Goal: Share content: Share content

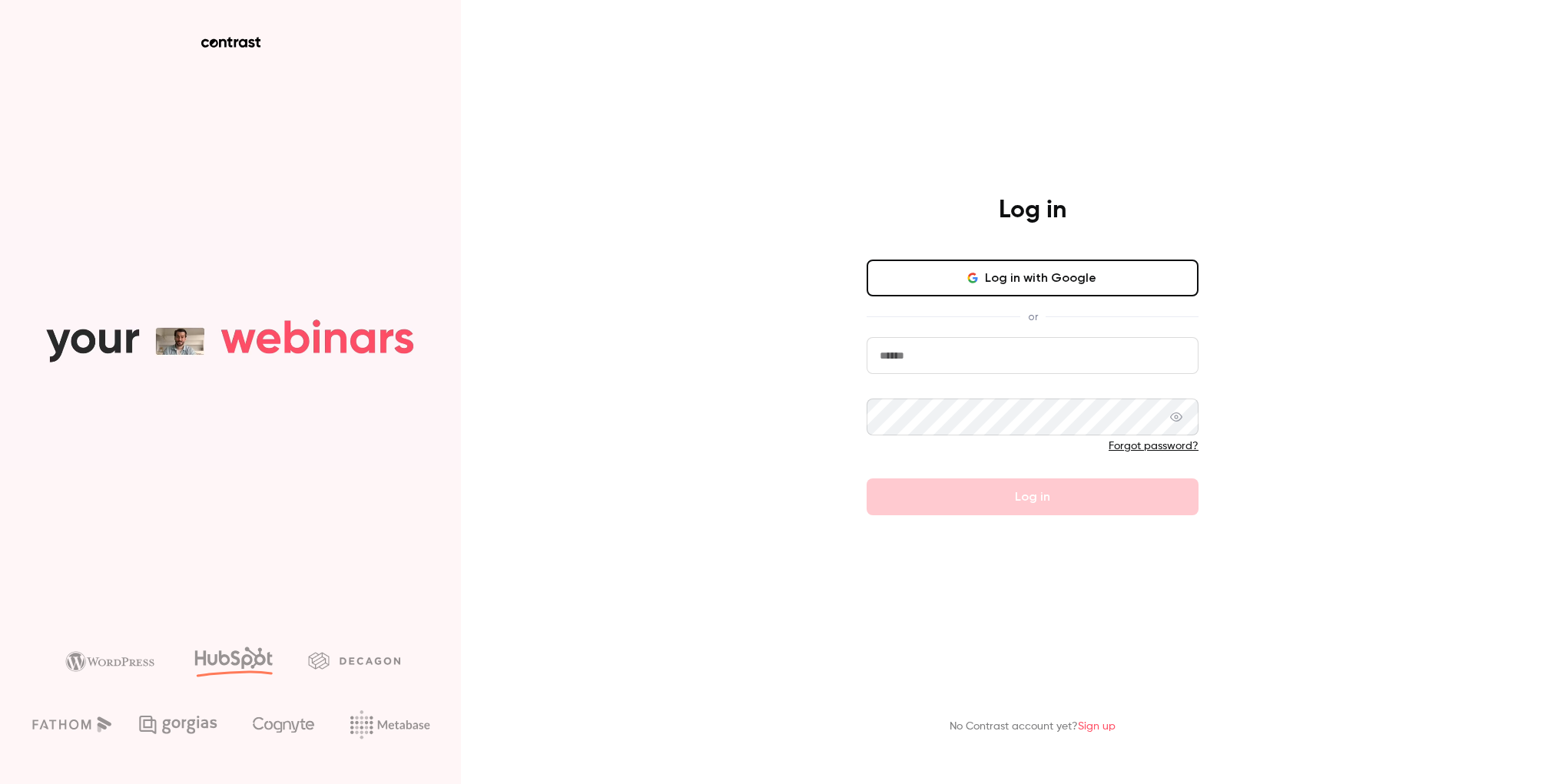
click at [1096, 257] on div "Log in Log in with Google or Forgot password? Log in" at bounding box center [1033, 354] width 400 height 320
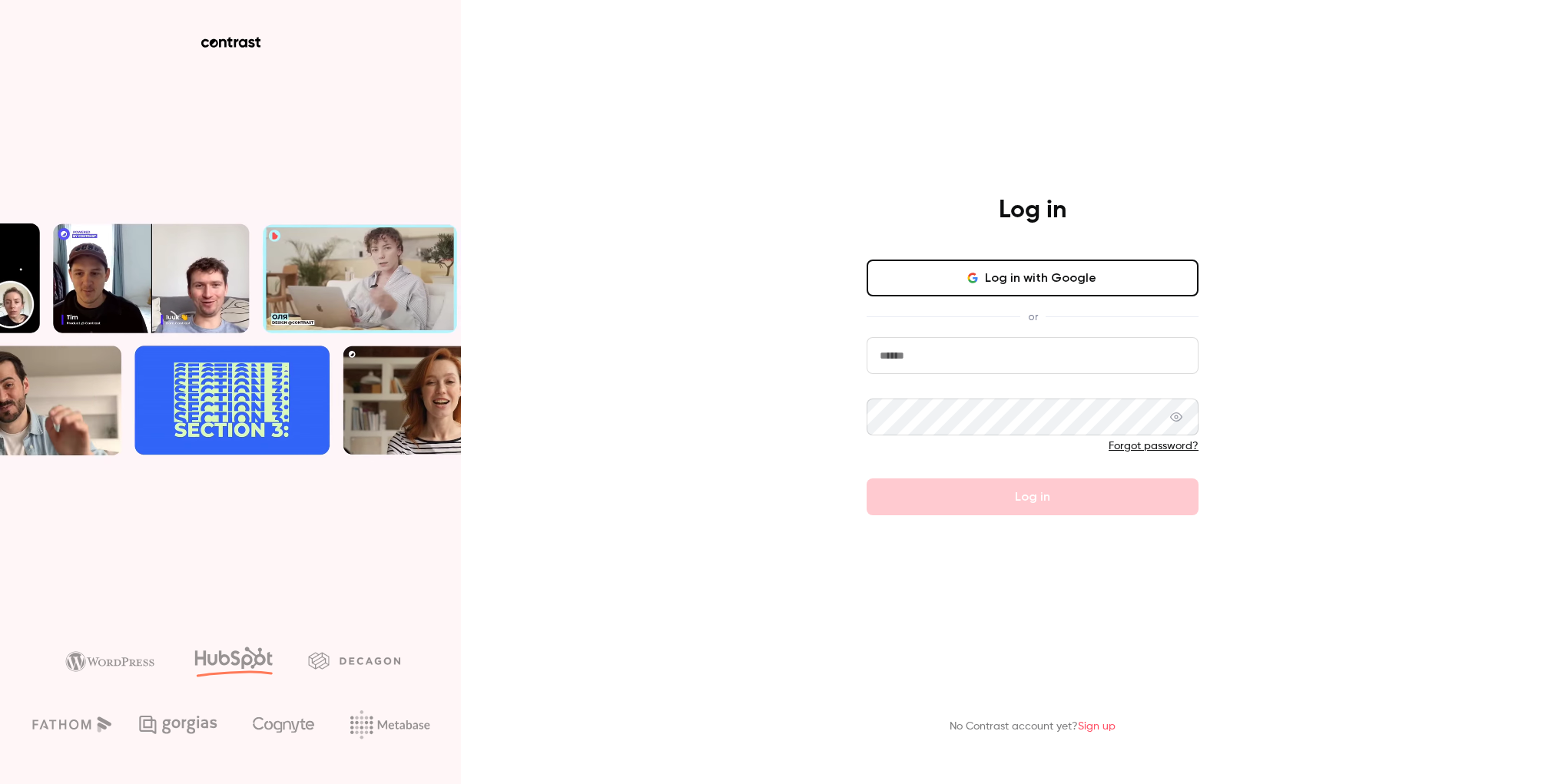
click at [1091, 264] on button "Log in with Google" at bounding box center [1032, 277] width 332 height 37
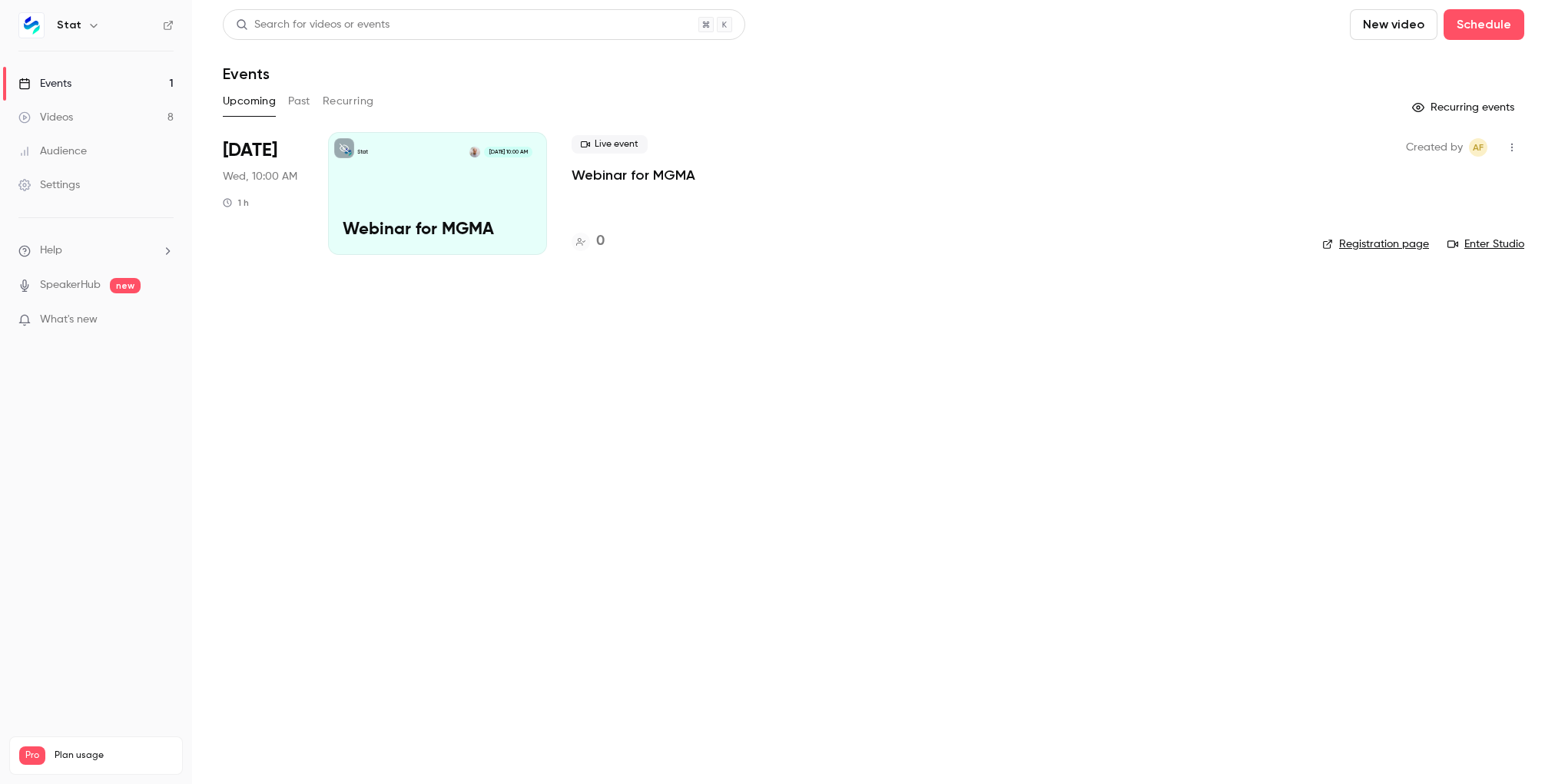
click at [133, 119] on link "Videos 8" at bounding box center [96, 117] width 192 height 34
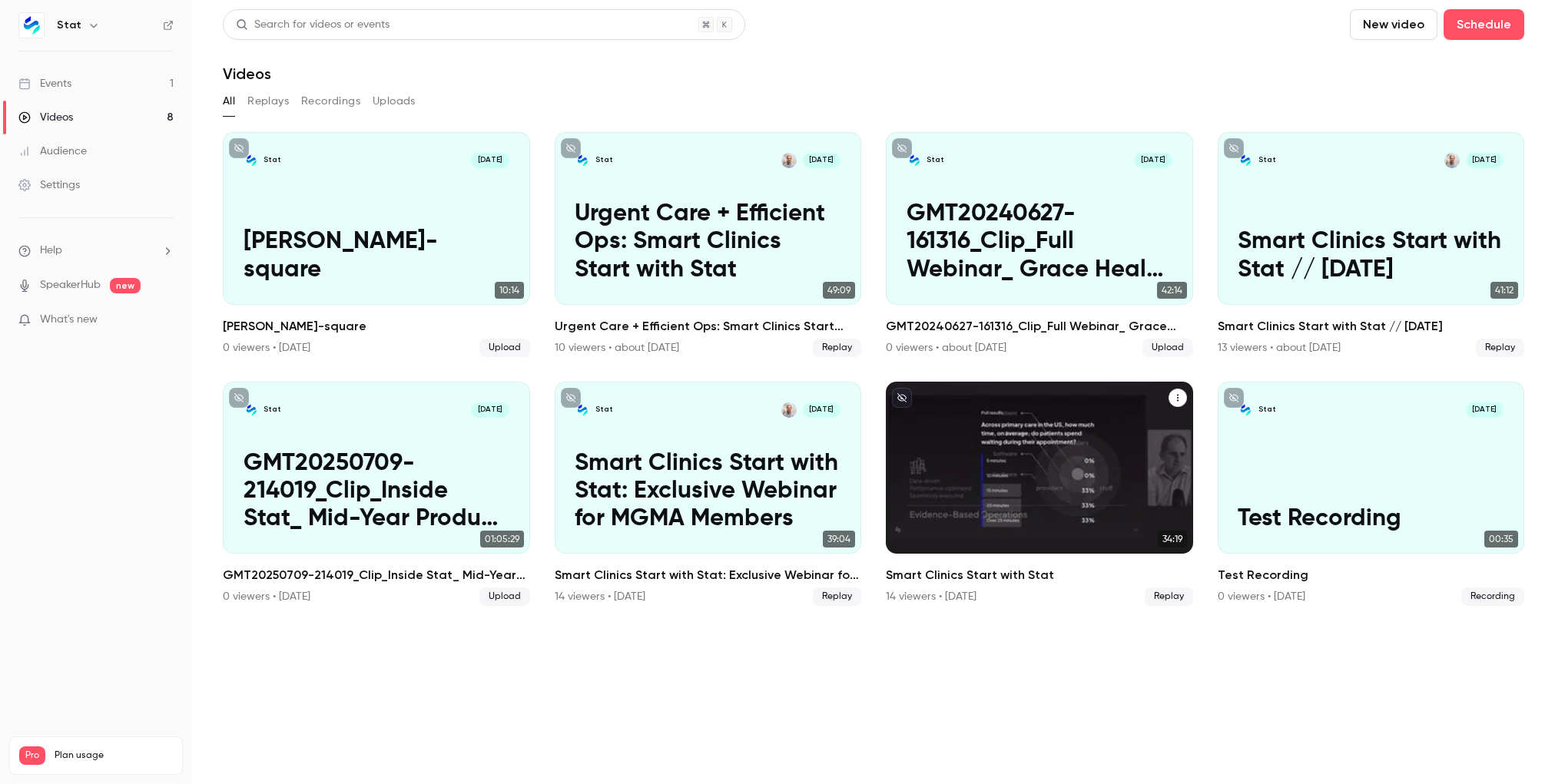
click at [1022, 511] on p "Smart Clinics Start with Stat" at bounding box center [1039, 506] width 266 height 56
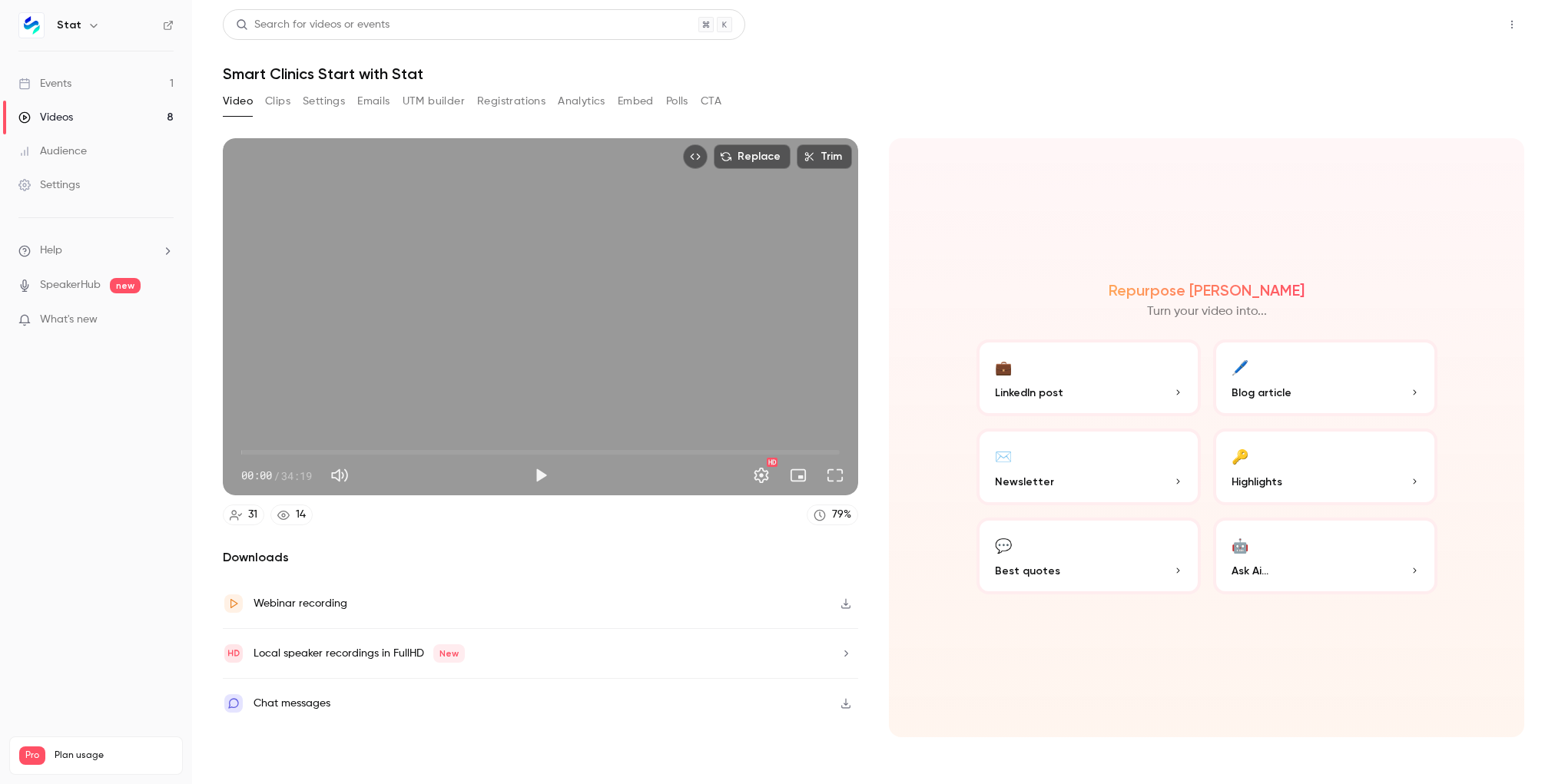
click at [1448, 28] on button "Share" at bounding box center [1458, 25] width 61 height 31
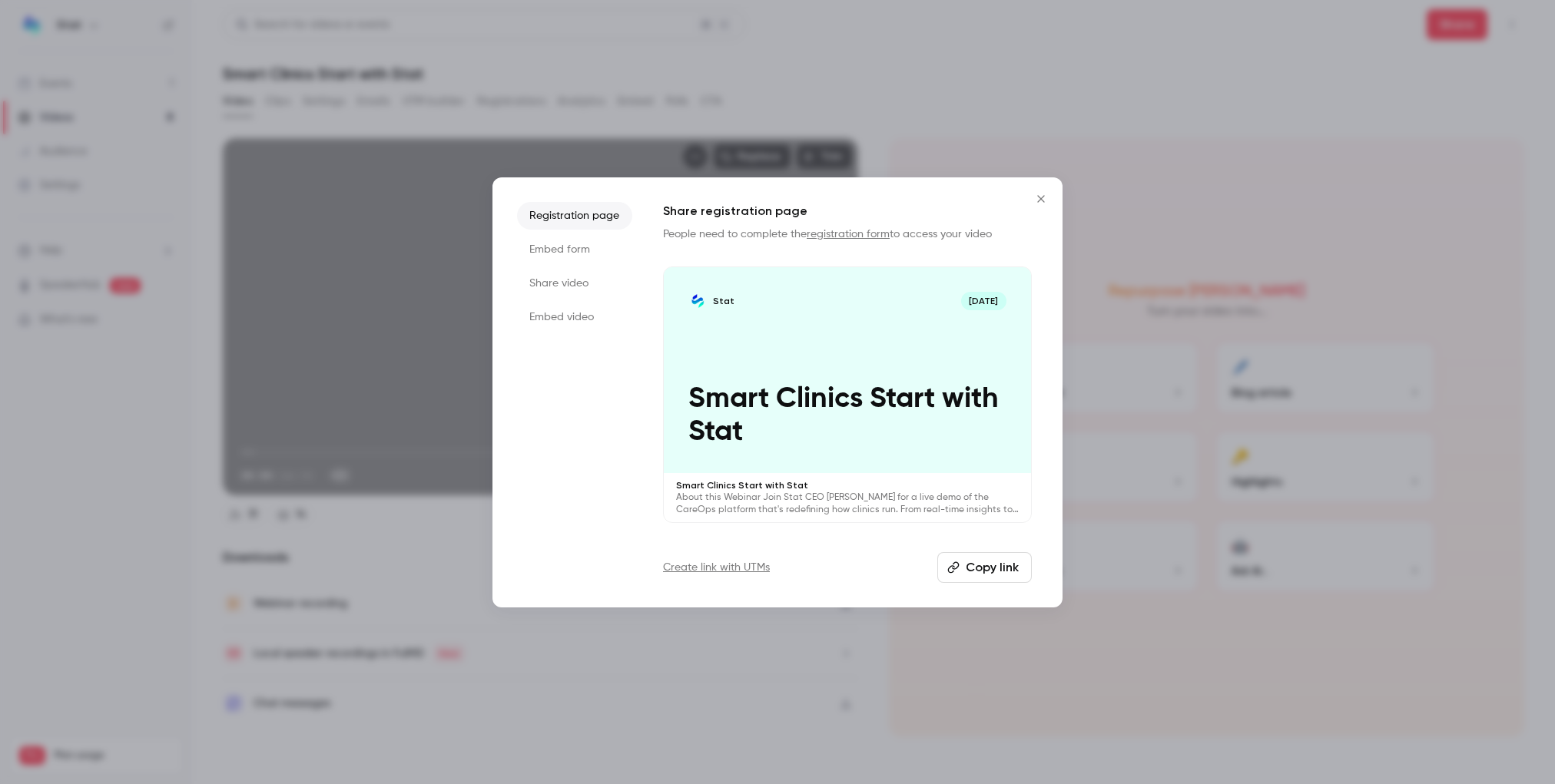
click at [587, 293] on li "Share video" at bounding box center [575, 283] width 115 height 28
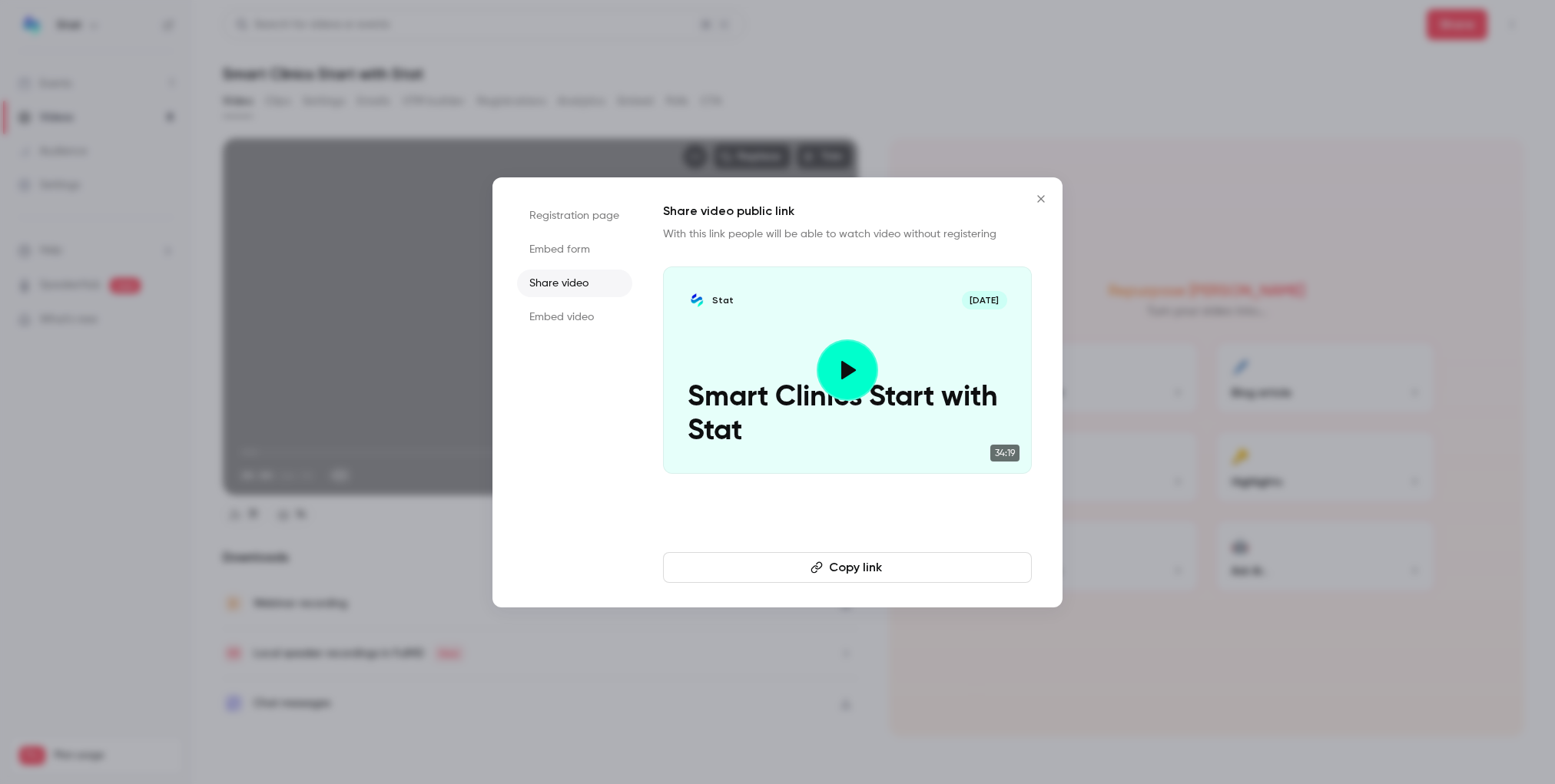
click at [897, 569] on button "Copy link" at bounding box center [848, 568] width 368 height 31
click at [1187, 127] on div at bounding box center [777, 392] width 1555 height 784
click at [1187, 127] on div "Replace Trim 00:00 00:00 / 34:19 HD 31 14 79 % Downloads Webinar recording Loca…" at bounding box center [874, 432] width 1302 height 626
